Goal: Task Accomplishment & Management: Manage account settings

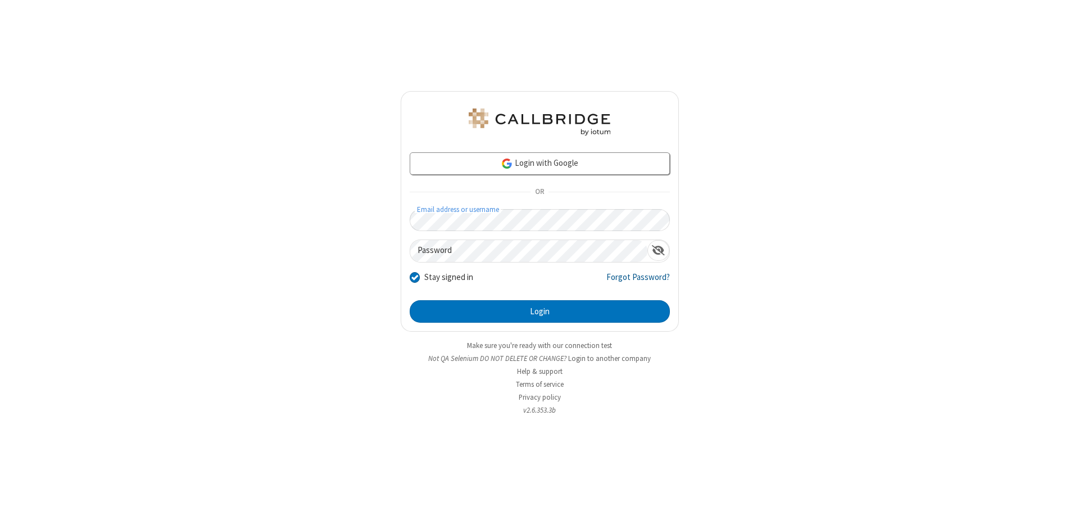
click at [638, 281] on link "Forgot Password?" at bounding box center [637, 281] width 63 height 21
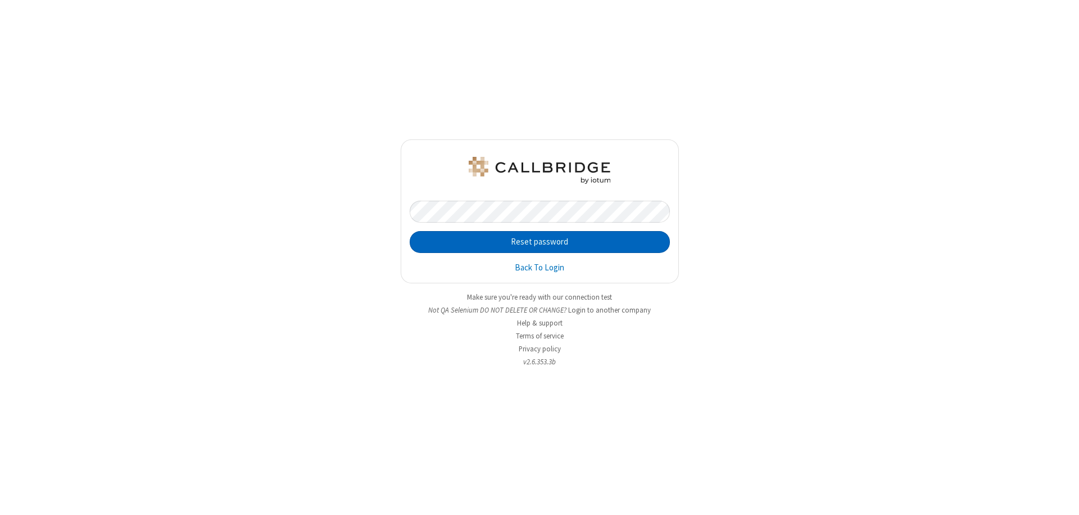
click at [539, 242] on button "Reset password" at bounding box center [540, 242] width 260 height 22
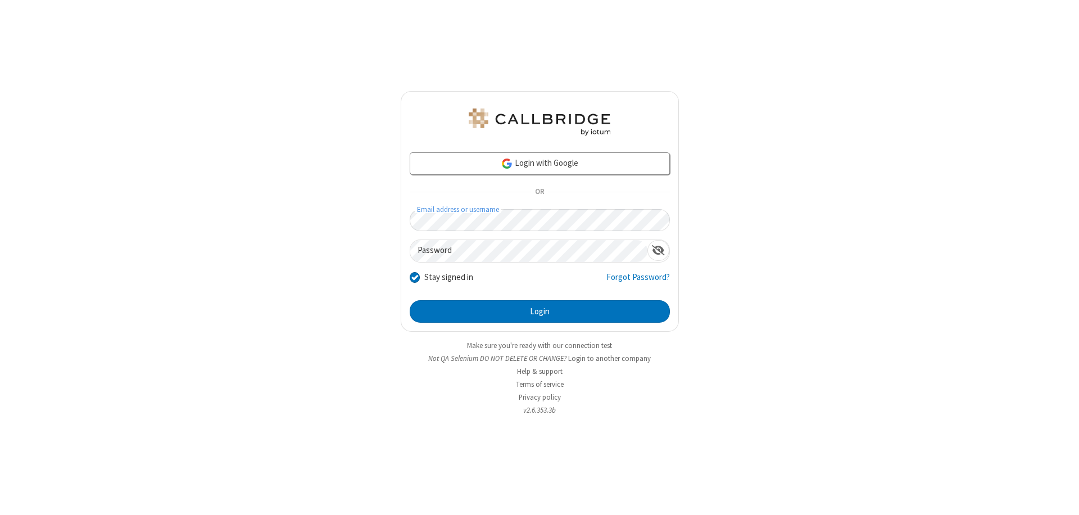
click at [414, 276] on input "Stay signed in" at bounding box center [415, 277] width 11 height 12
checkbox input "false"
click at [539, 311] on button "Login" at bounding box center [540, 311] width 260 height 22
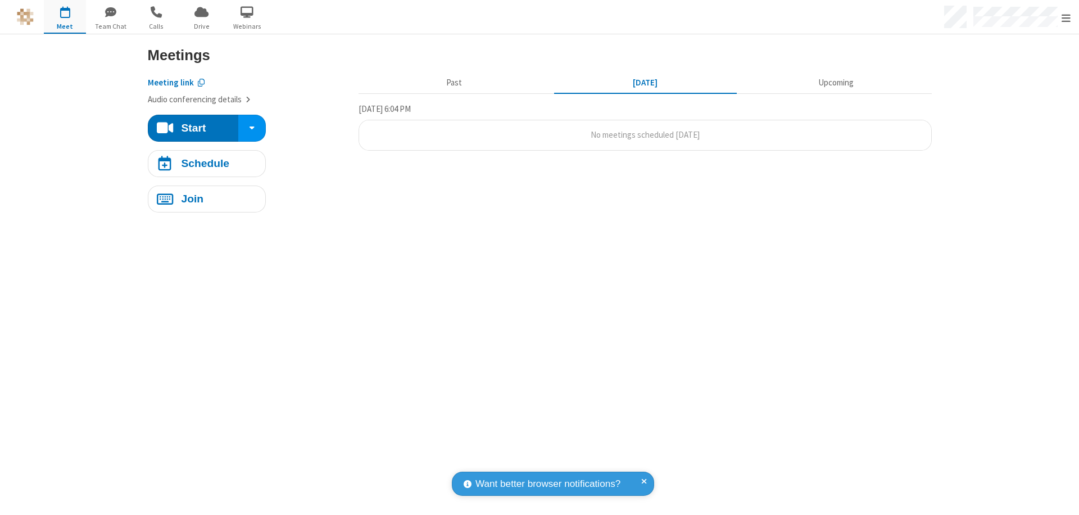
click at [1066, 17] on span "Open menu" at bounding box center [1065, 17] width 9 height 11
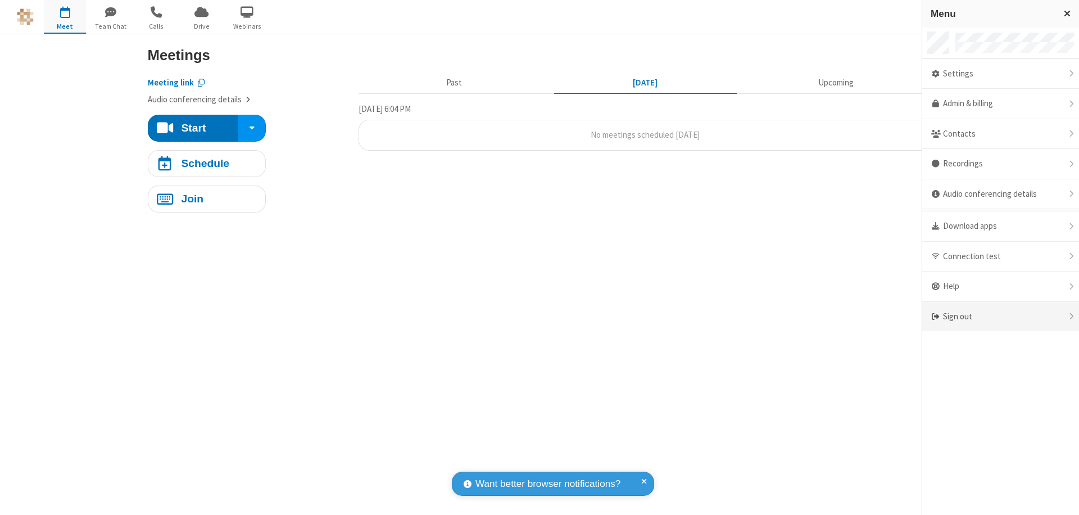
click at [1005, 316] on div "Sign out" at bounding box center [1000, 317] width 157 height 30
